Goal: Task Accomplishment & Management: Use online tool/utility

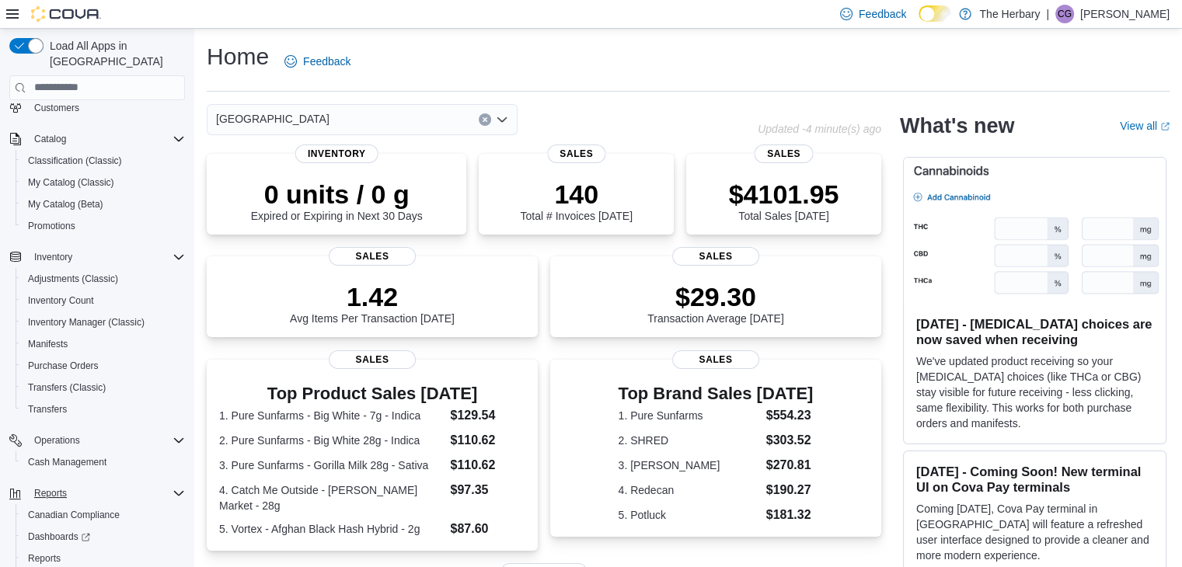
scroll to position [153, 0]
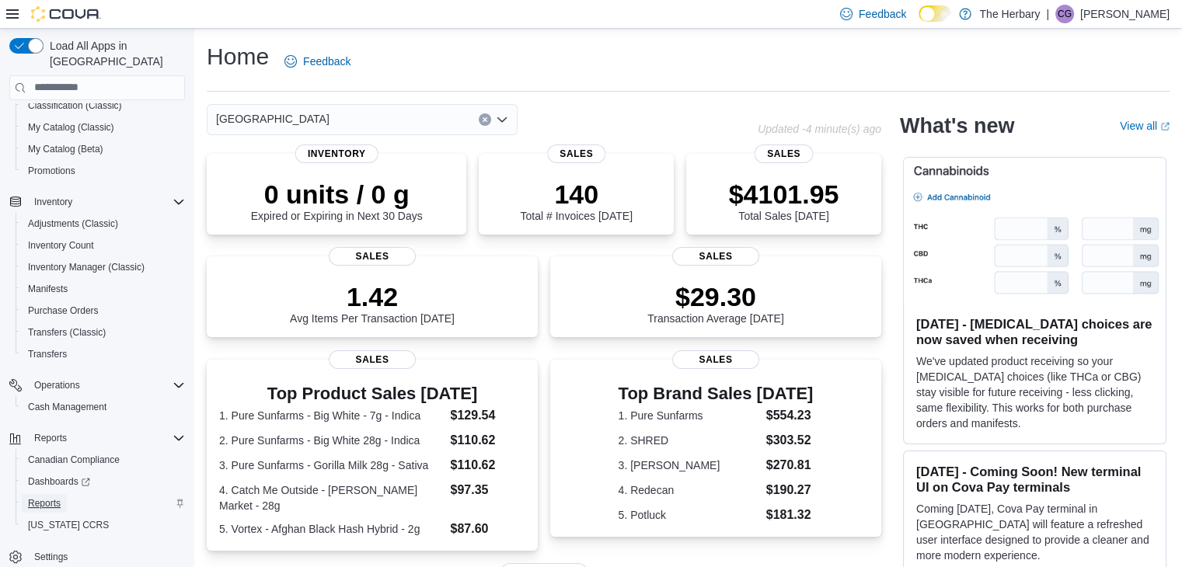
click at [67, 494] on link "Reports" at bounding box center [44, 503] width 45 height 19
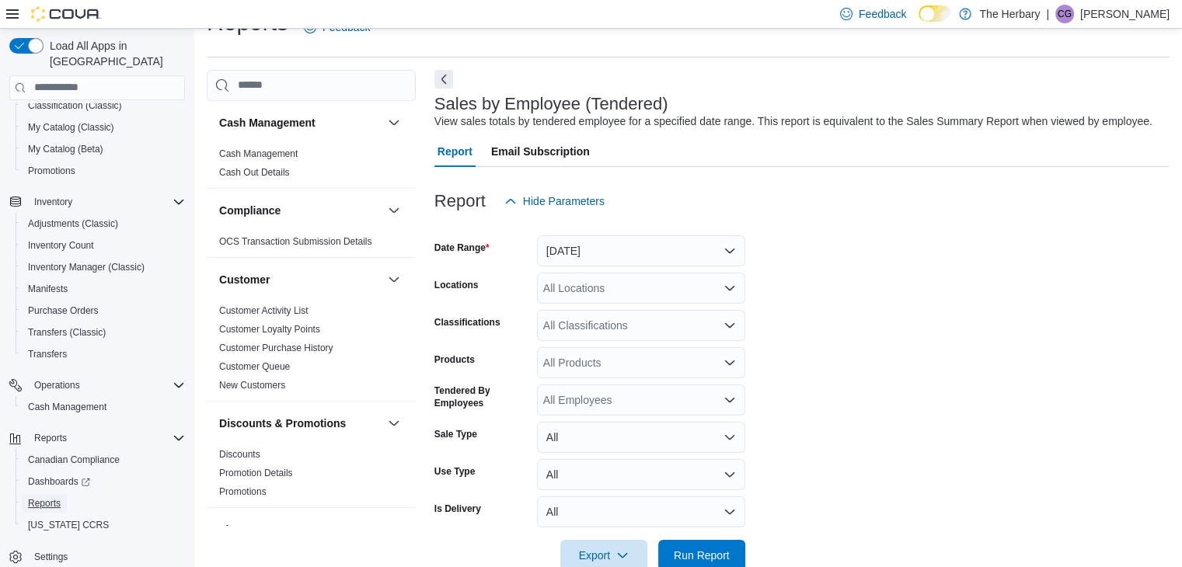
scroll to position [7, 0]
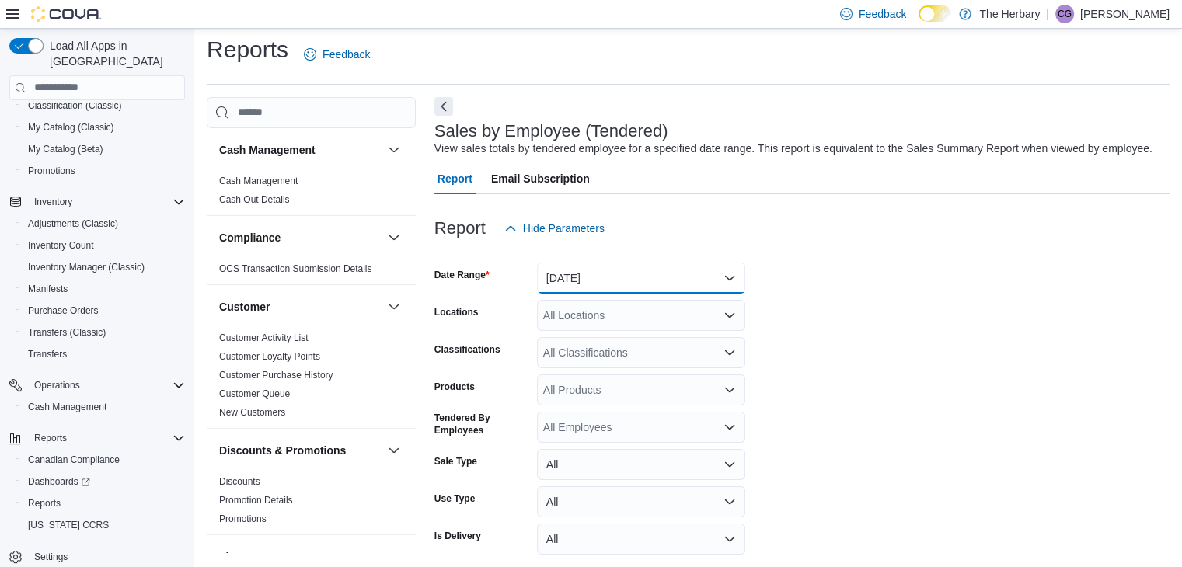
click at [635, 284] on button "[DATE]" at bounding box center [641, 278] width 208 height 31
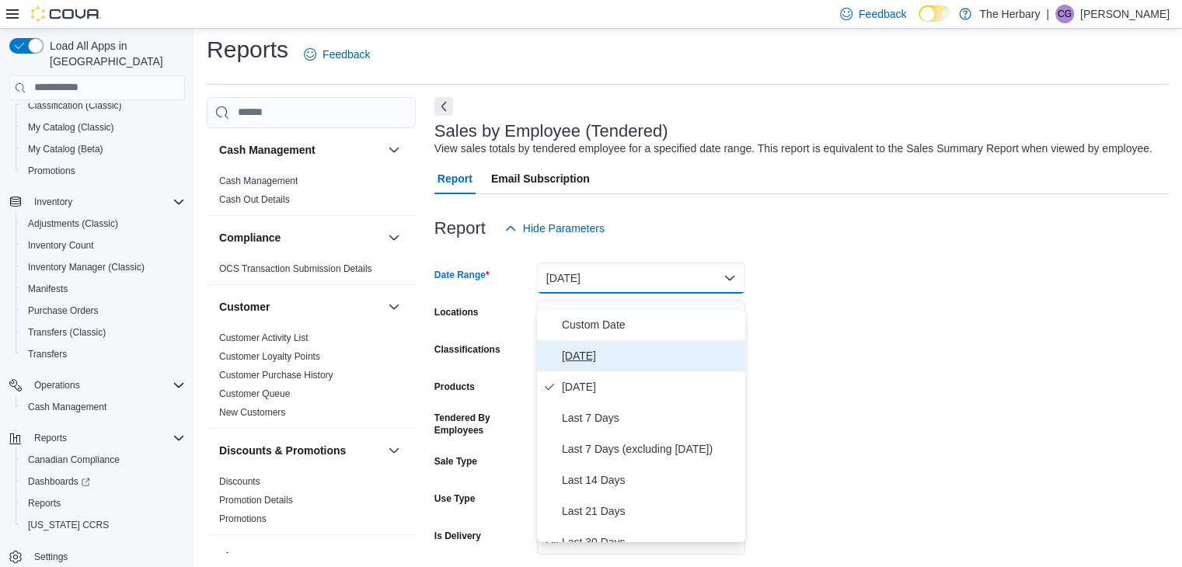
click at [618, 355] on span "[DATE]" at bounding box center [650, 356] width 177 height 19
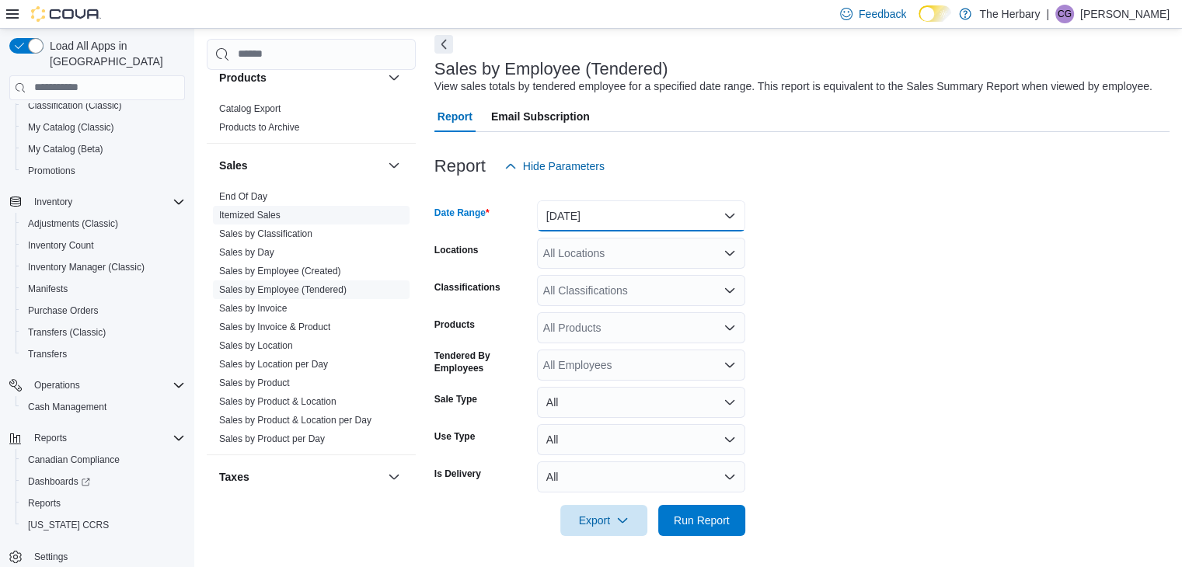
scroll to position [1010, 0]
click at [270, 192] on span "End Of Day" at bounding box center [311, 196] width 197 height 19
click at [257, 198] on link "End Of Day" at bounding box center [243, 195] width 48 height 11
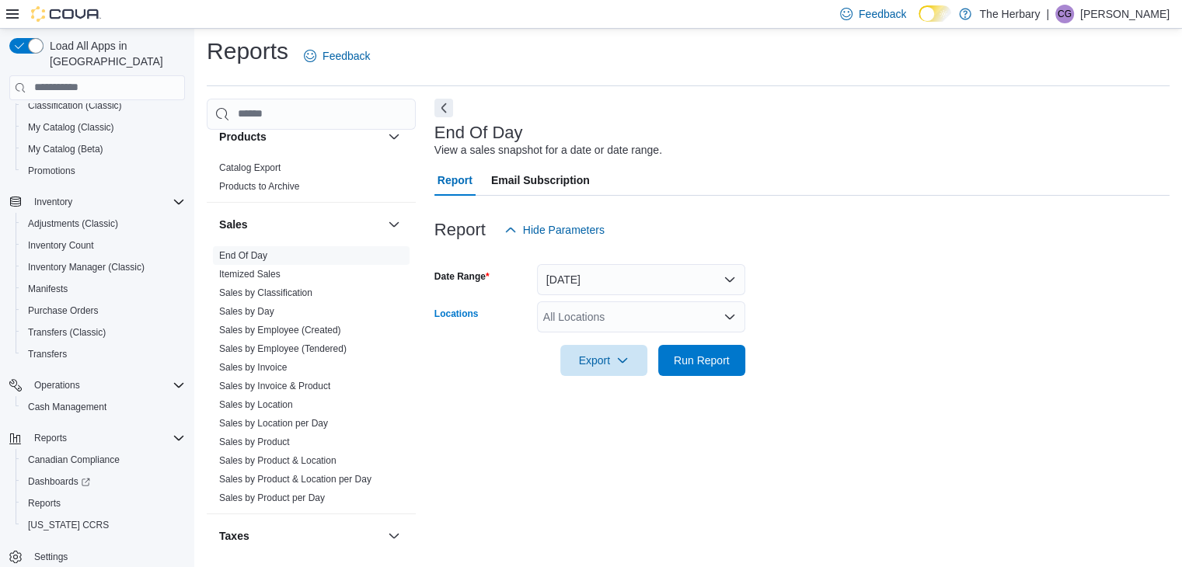
click at [624, 323] on div "All Locations" at bounding box center [641, 317] width 208 height 31
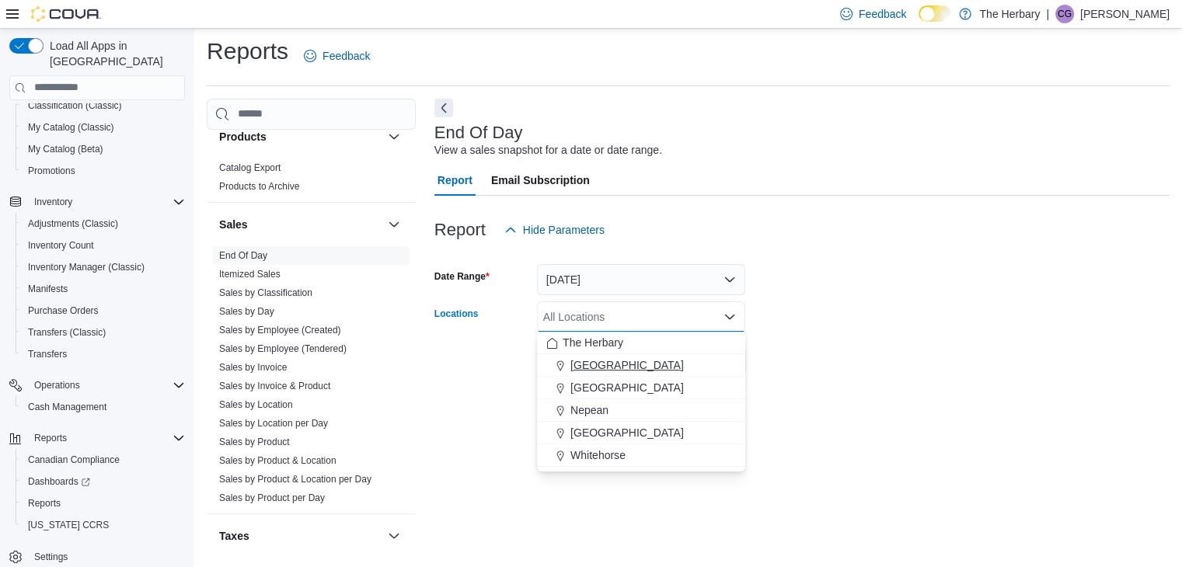
click at [600, 358] on span "[GEOGRAPHIC_DATA]" at bounding box center [626, 365] width 113 height 16
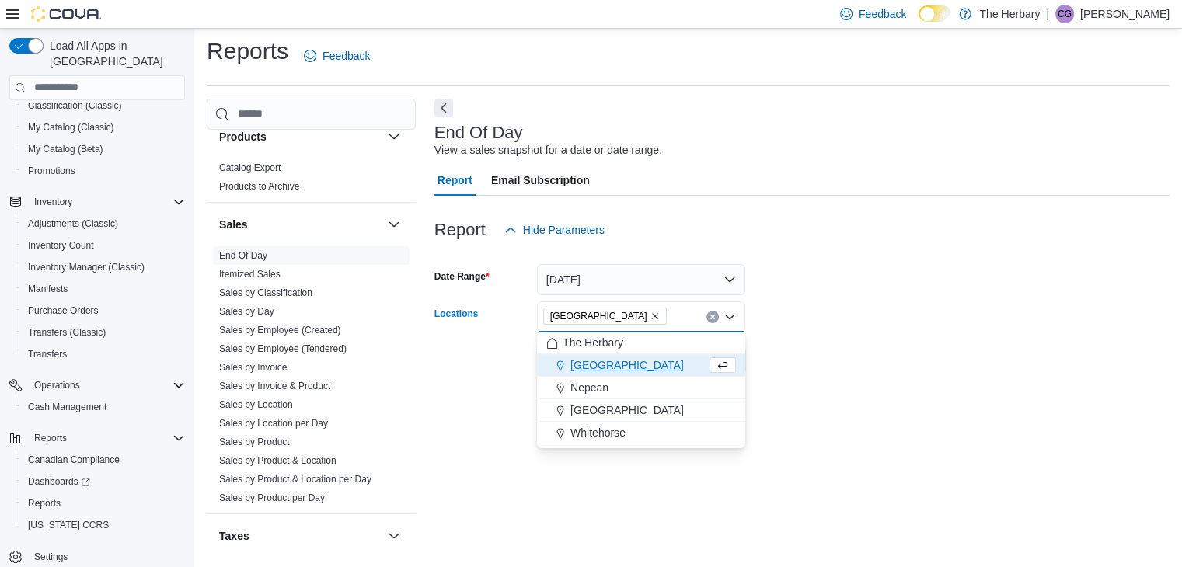
drag, startPoint x: 853, startPoint y: 333, endPoint x: 785, endPoint y: 359, distance: 73.0
click at [853, 337] on div at bounding box center [801, 339] width 735 height 12
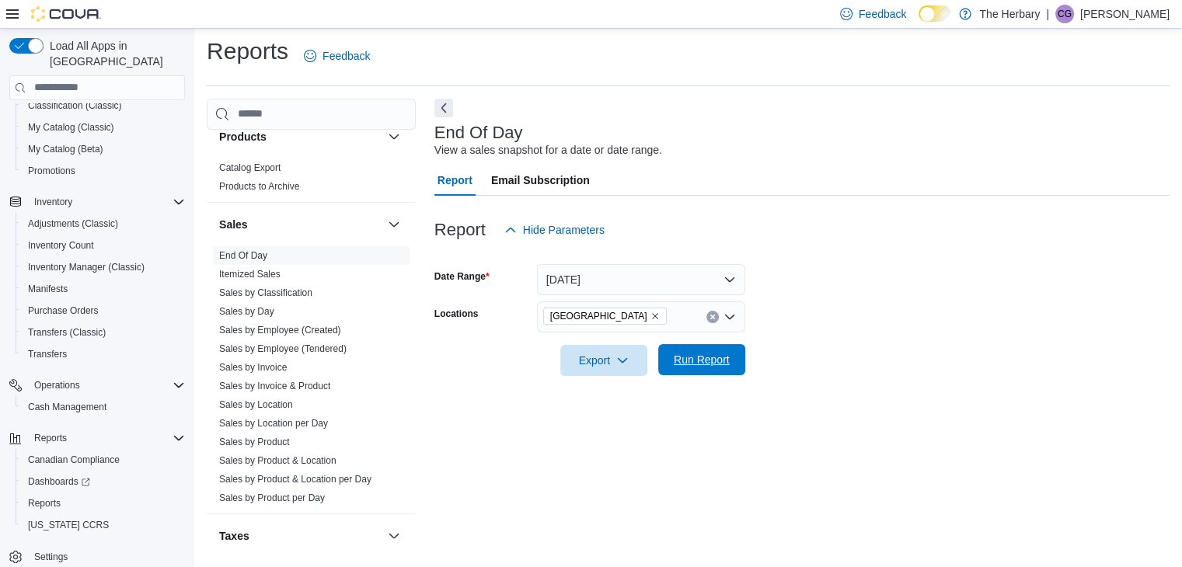
click at [730, 361] on span "Run Report" at bounding box center [702, 360] width 56 height 16
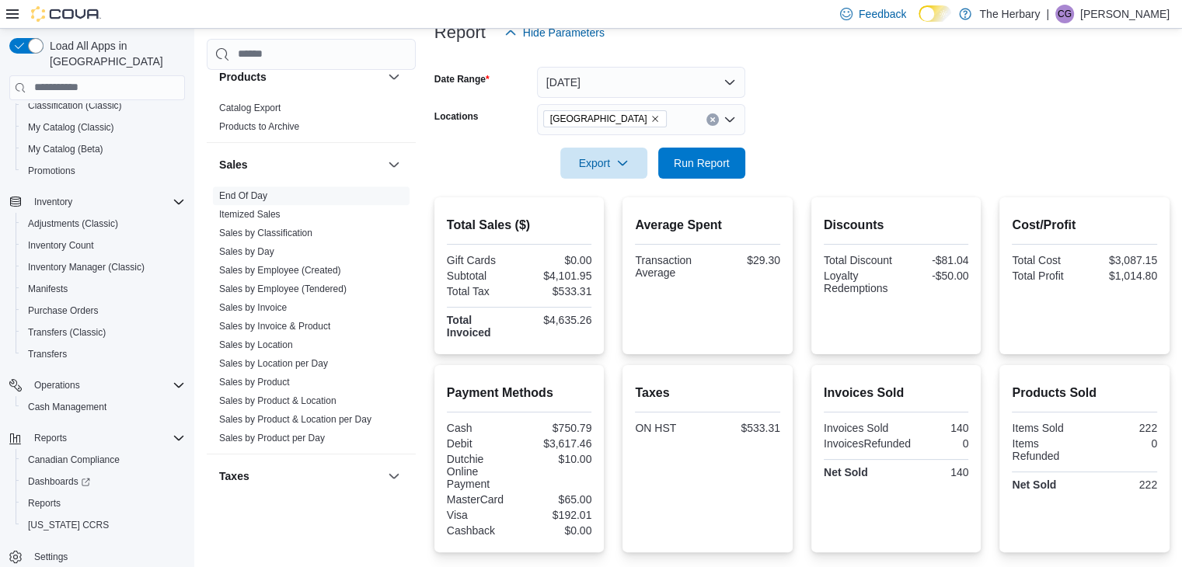
scroll to position [75, 0]
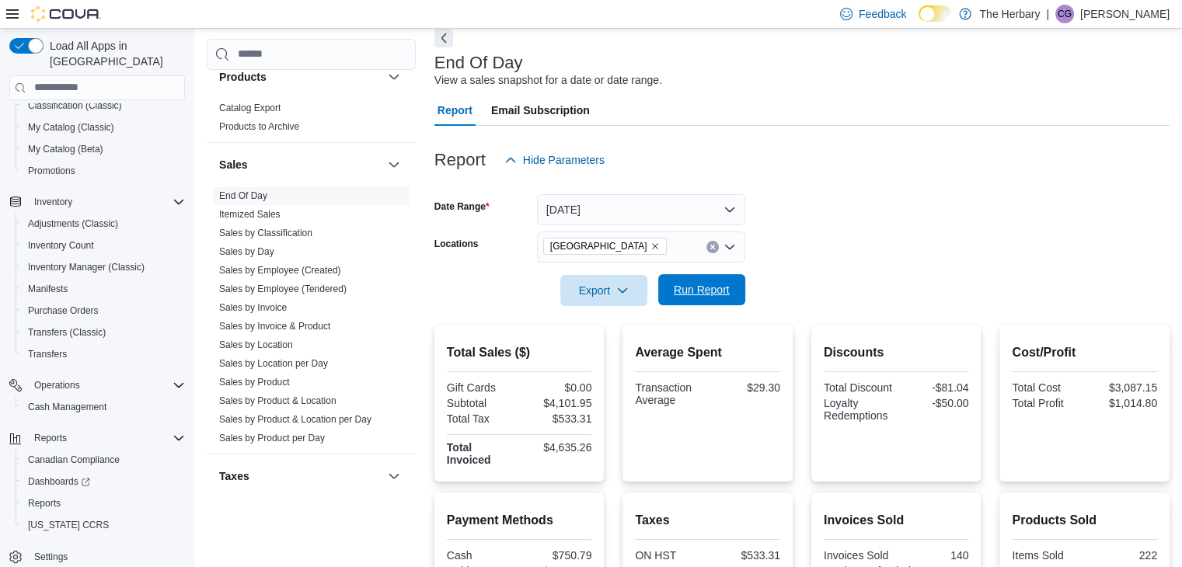
click at [708, 279] on span "Run Report" at bounding box center [702, 289] width 68 height 31
click at [712, 287] on span "Run Report" at bounding box center [702, 290] width 56 height 16
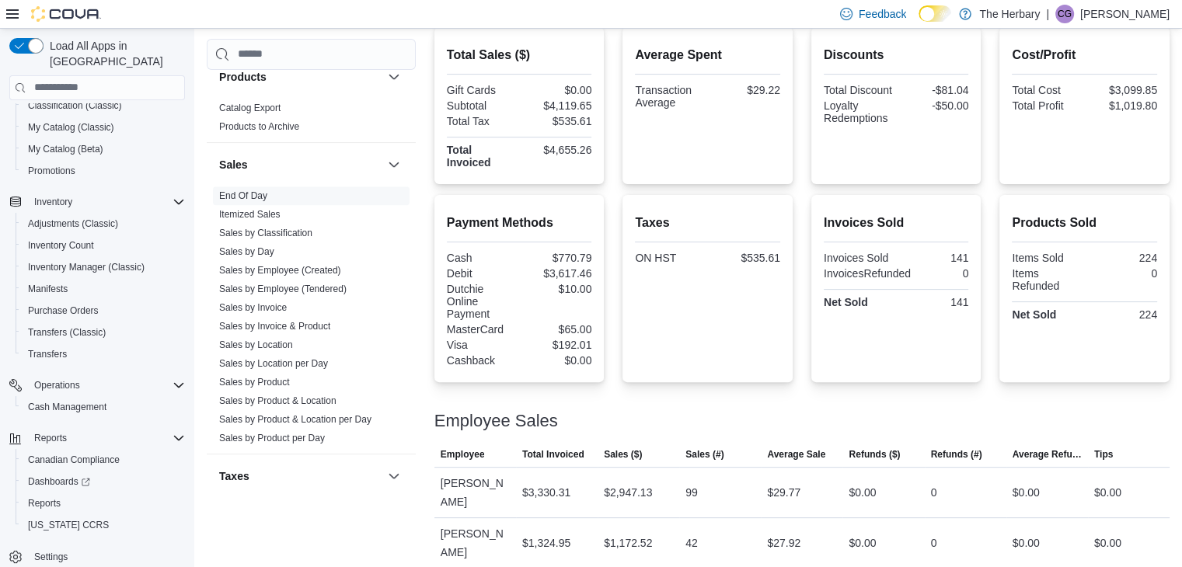
scroll to position [386, 0]
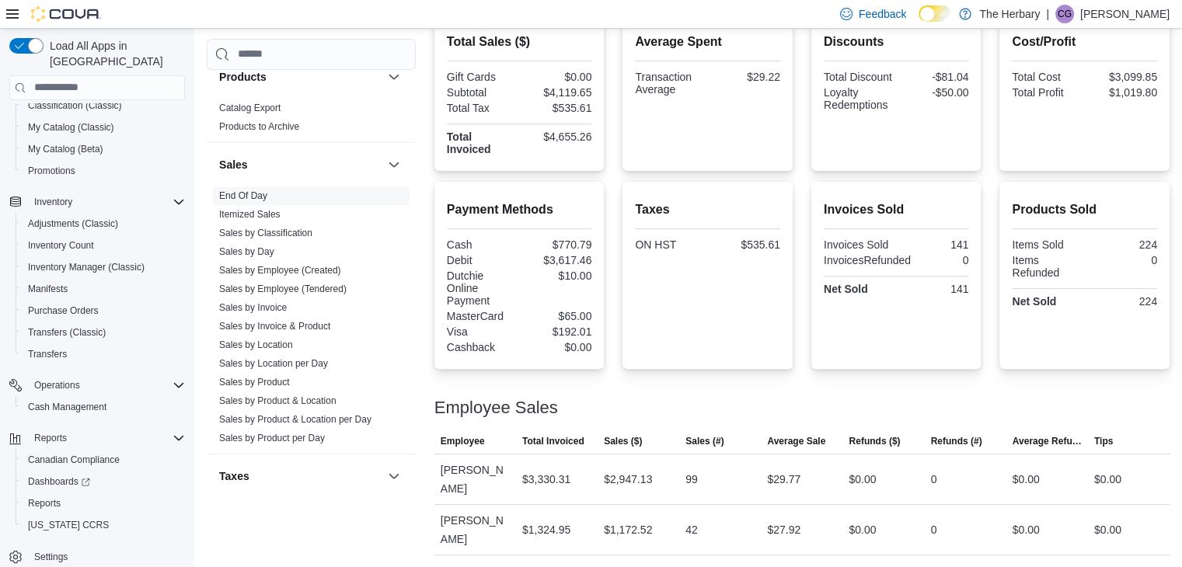
click at [710, 288] on div "Taxes ON HST $535.61" at bounding box center [707, 275] width 145 height 162
